Goal: Information Seeking & Learning: Understand process/instructions

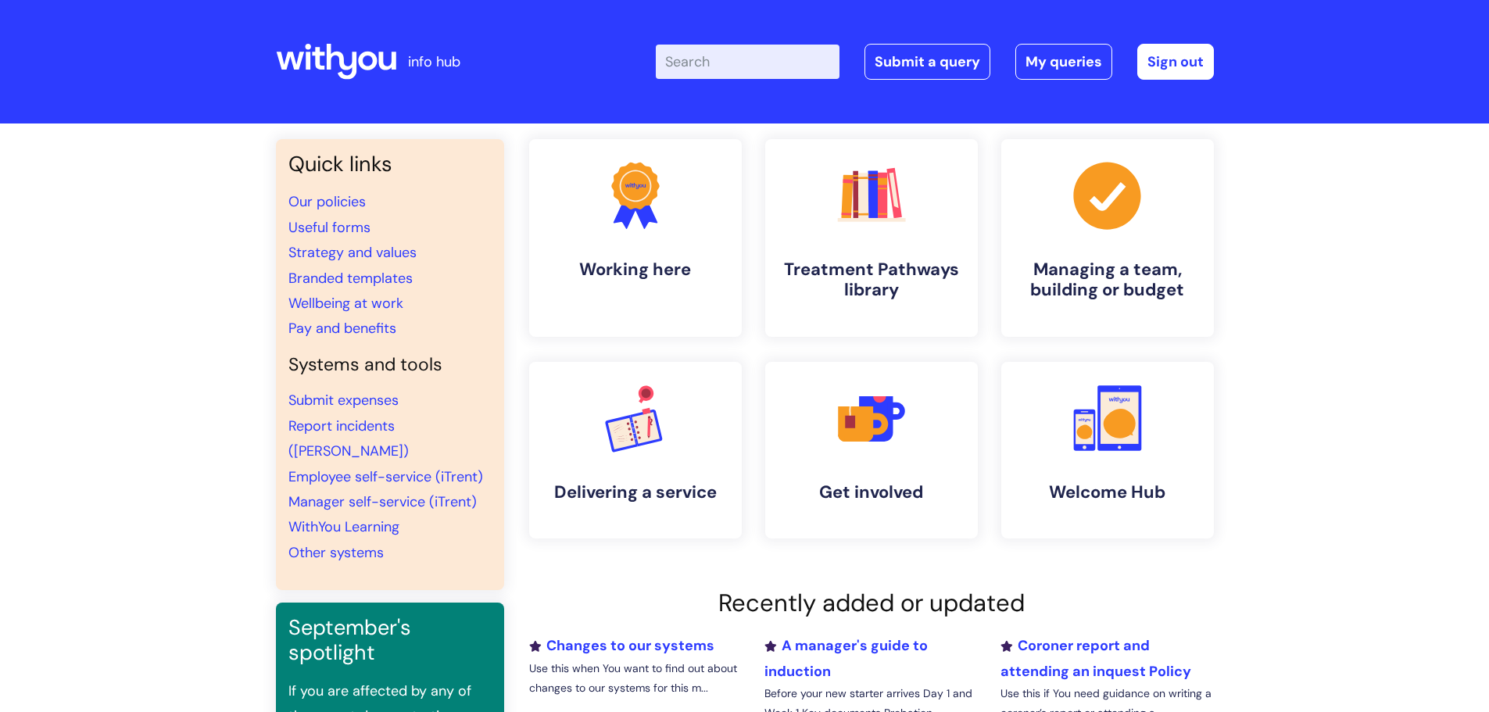
click at [708, 63] on input "Enter your search term here..." at bounding box center [748, 62] width 184 height 34
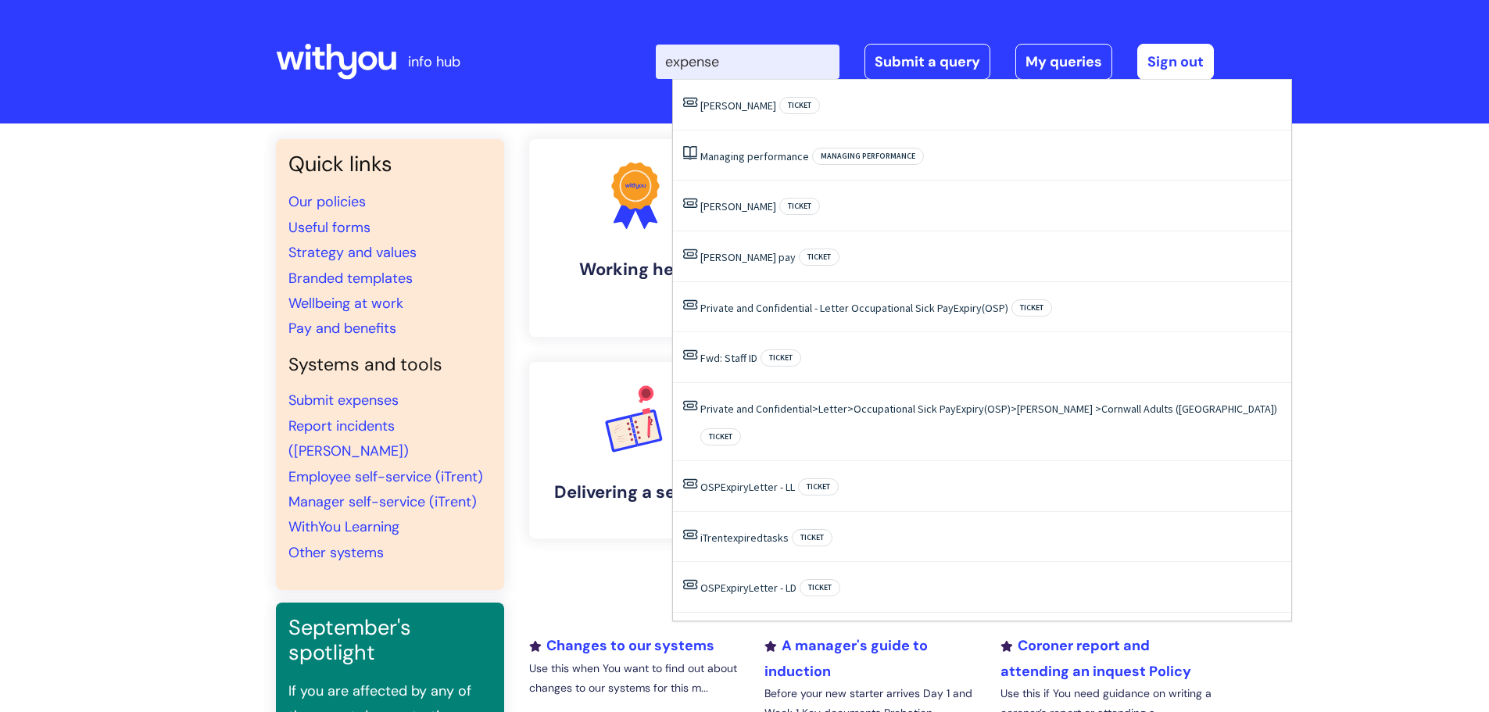
type input "expenses"
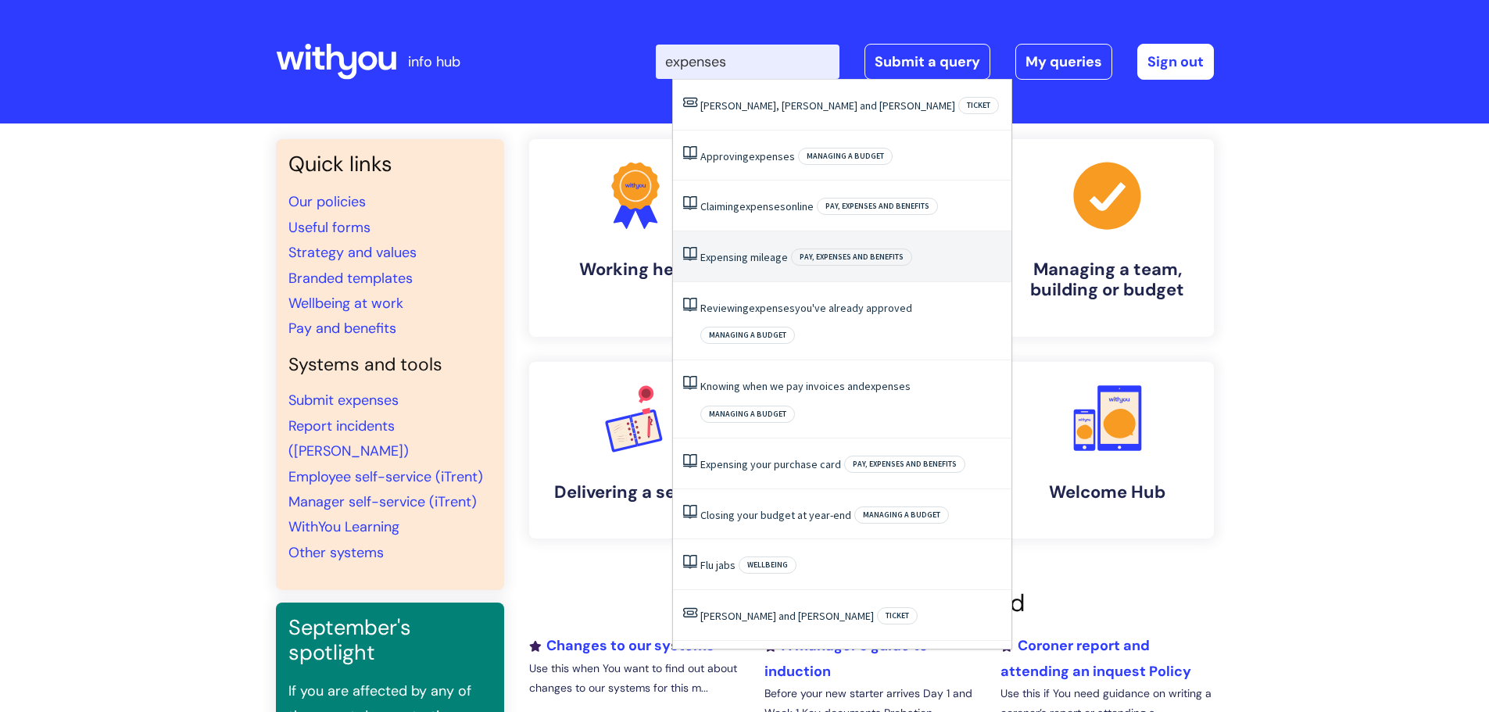
click at [734, 264] on li "Expensing mileage Pay, expenses and benefits" at bounding box center [842, 256] width 339 height 51
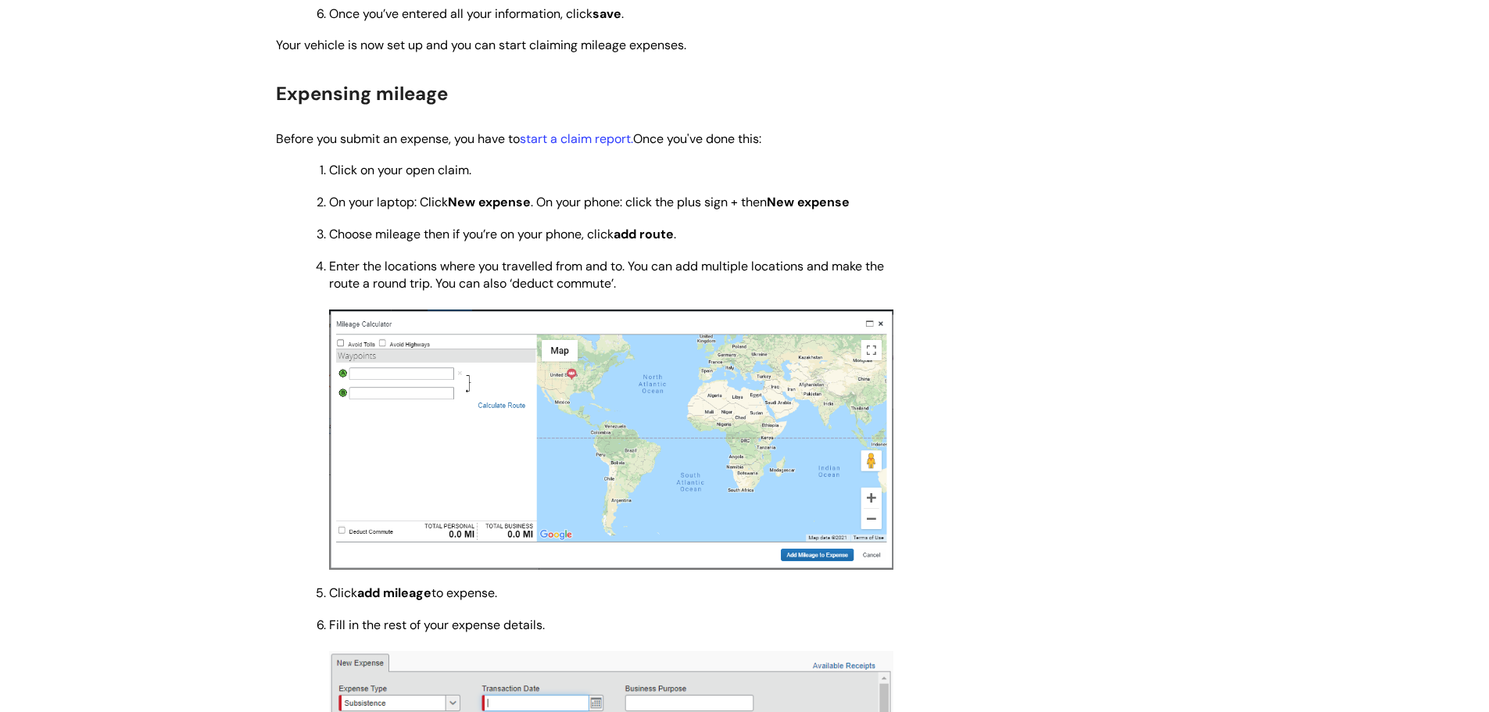
scroll to position [1601, 0]
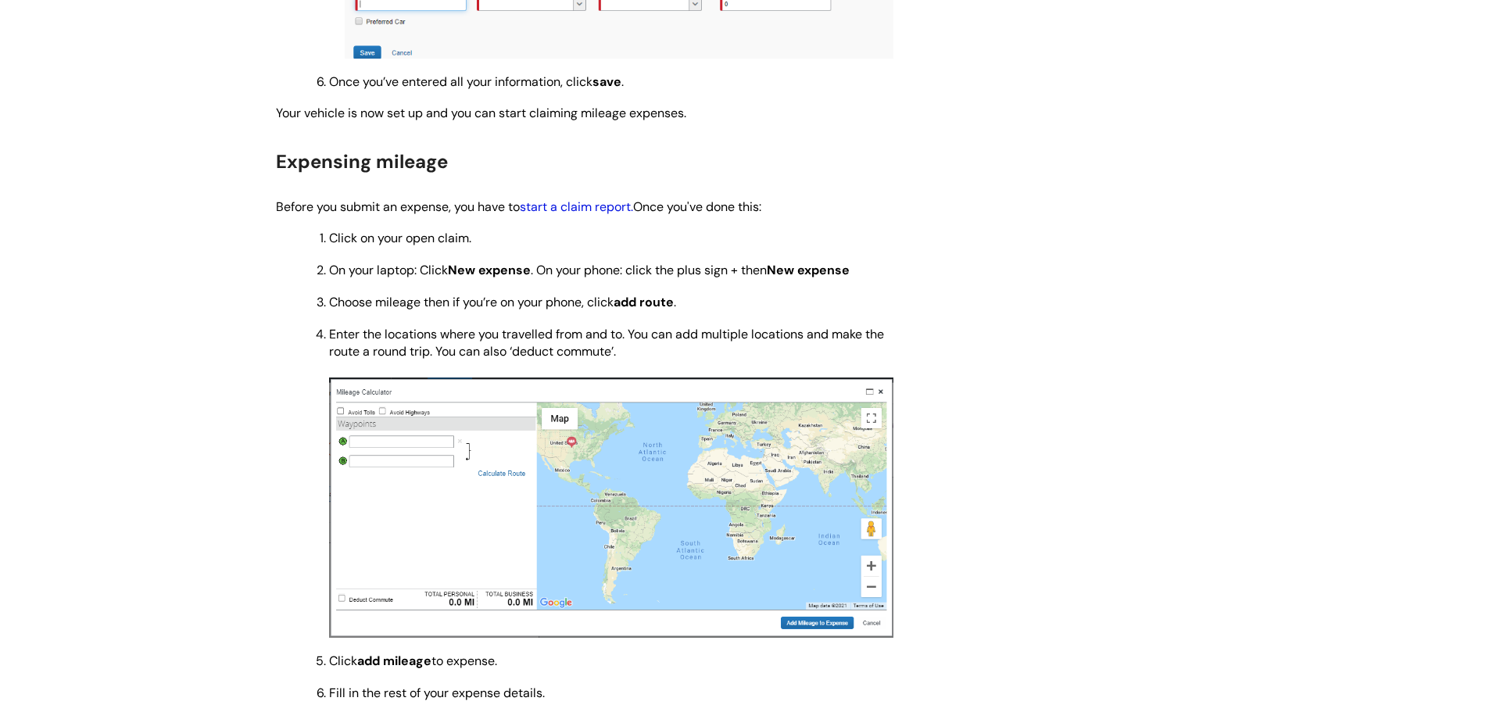
click at [555, 210] on link "start a claim report." at bounding box center [576, 207] width 113 height 16
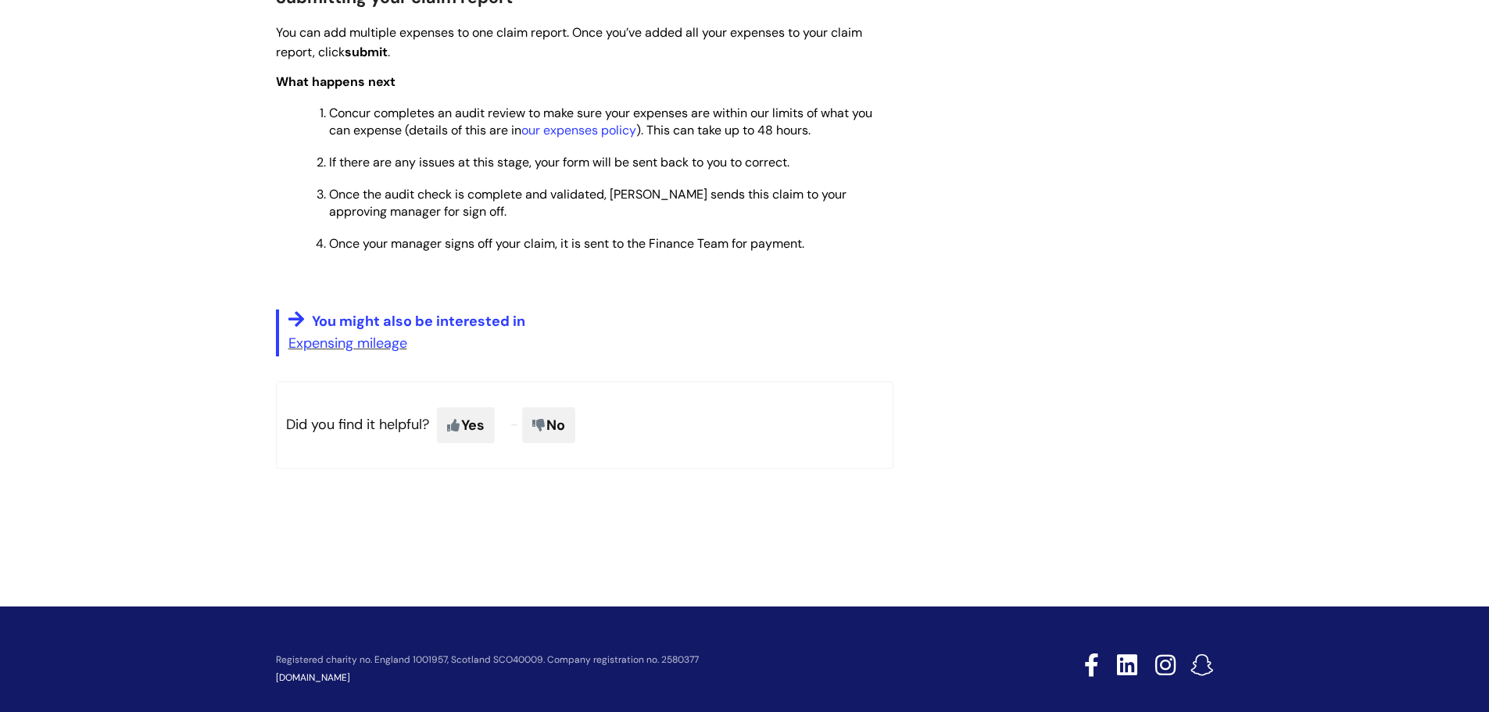
scroll to position [1728, 0]
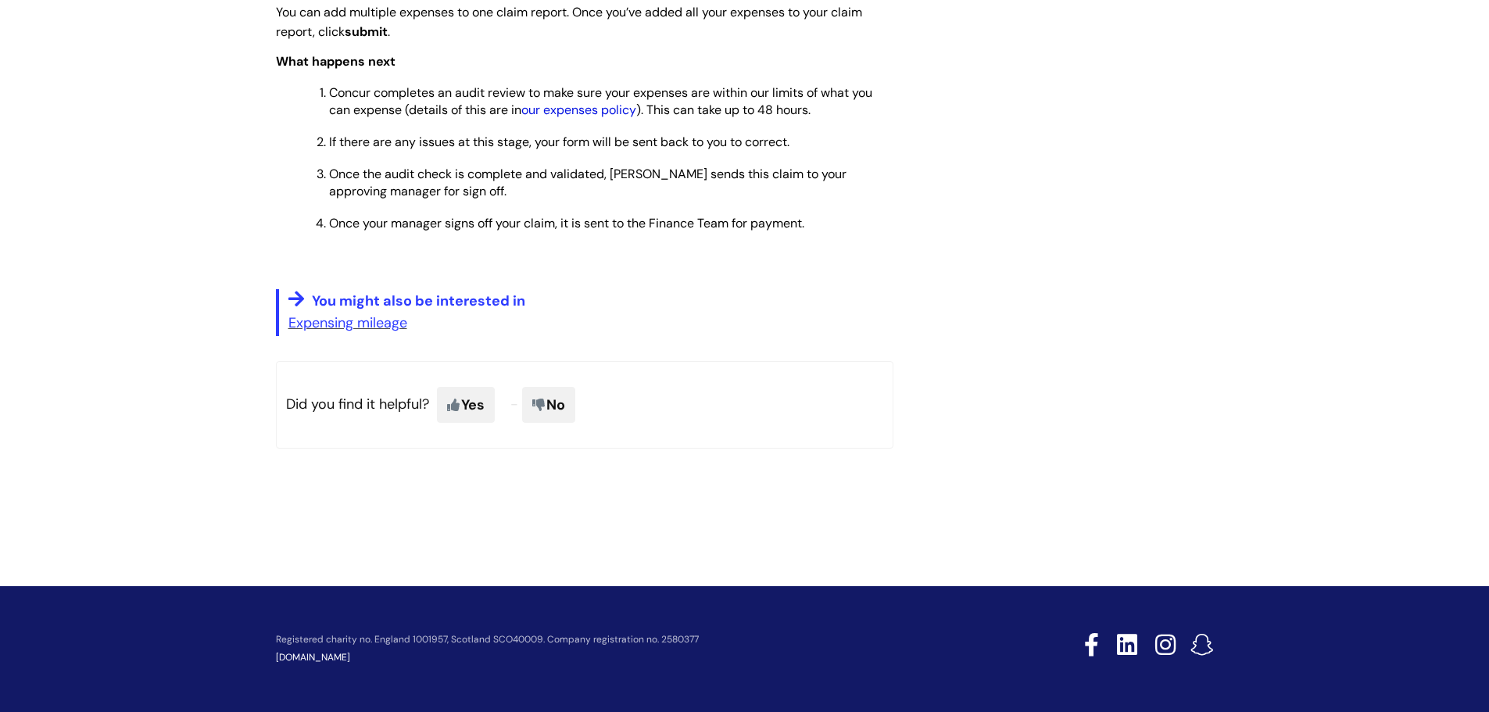
click at [576, 114] on link "our expenses policy" at bounding box center [579, 110] width 115 height 16
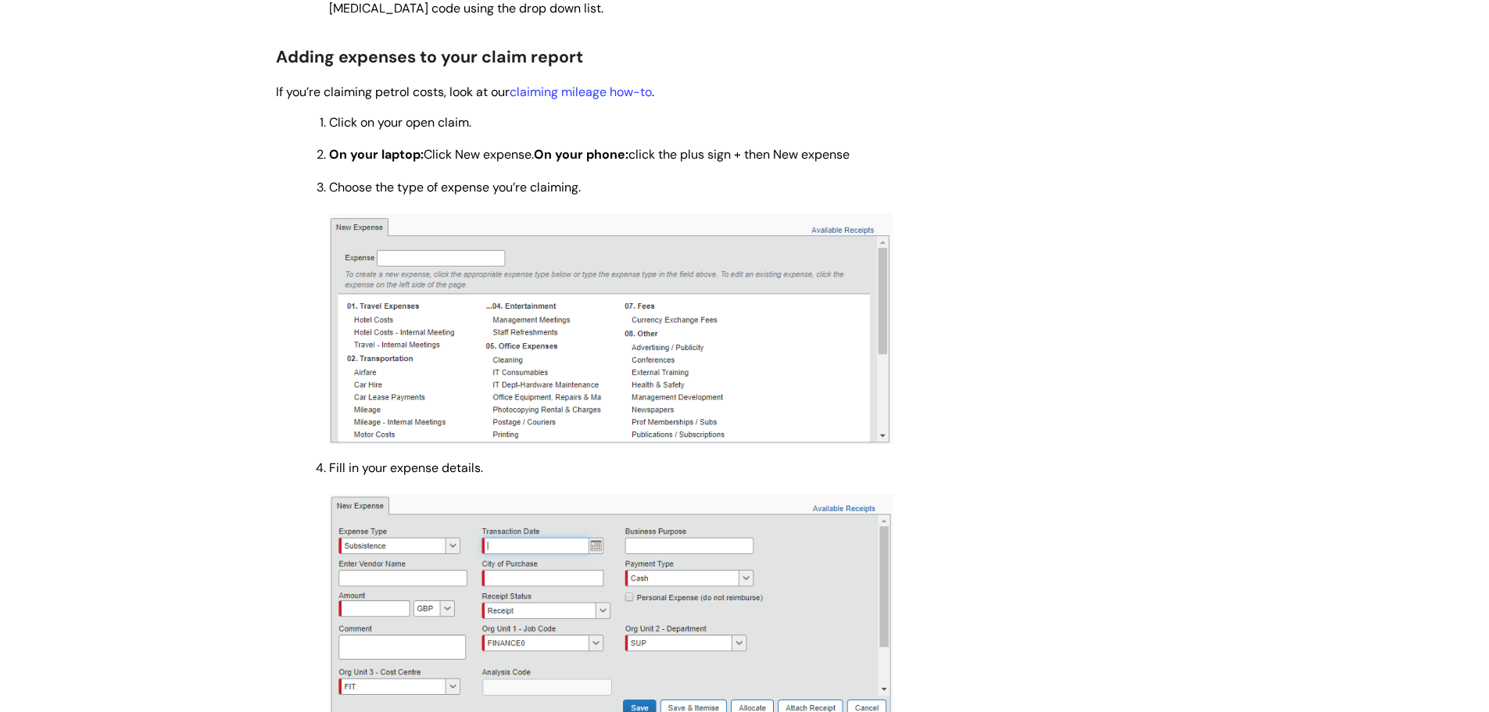
scroll to position [868, 0]
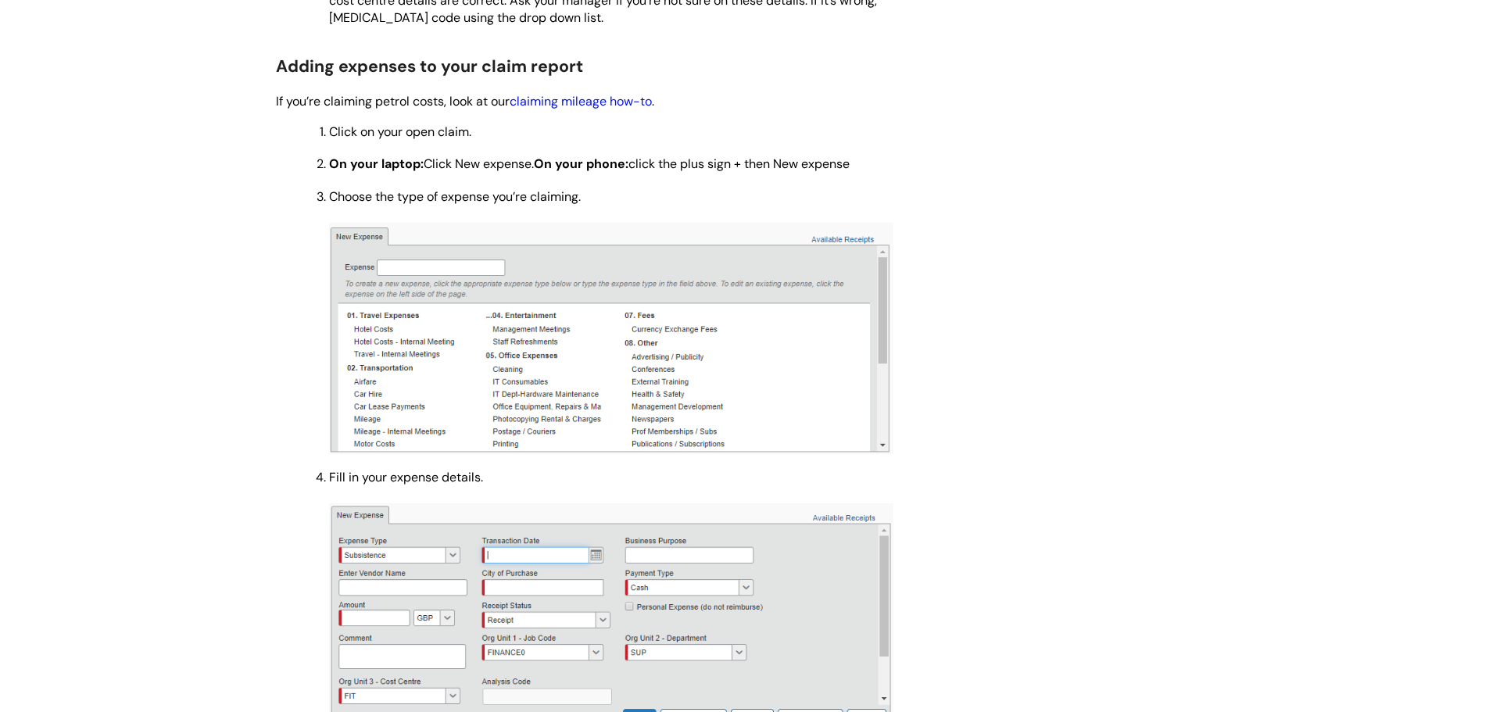
click at [583, 104] on link "claiming mileage how-to" at bounding box center [581, 101] width 142 height 16
